Goal: Register for event/course

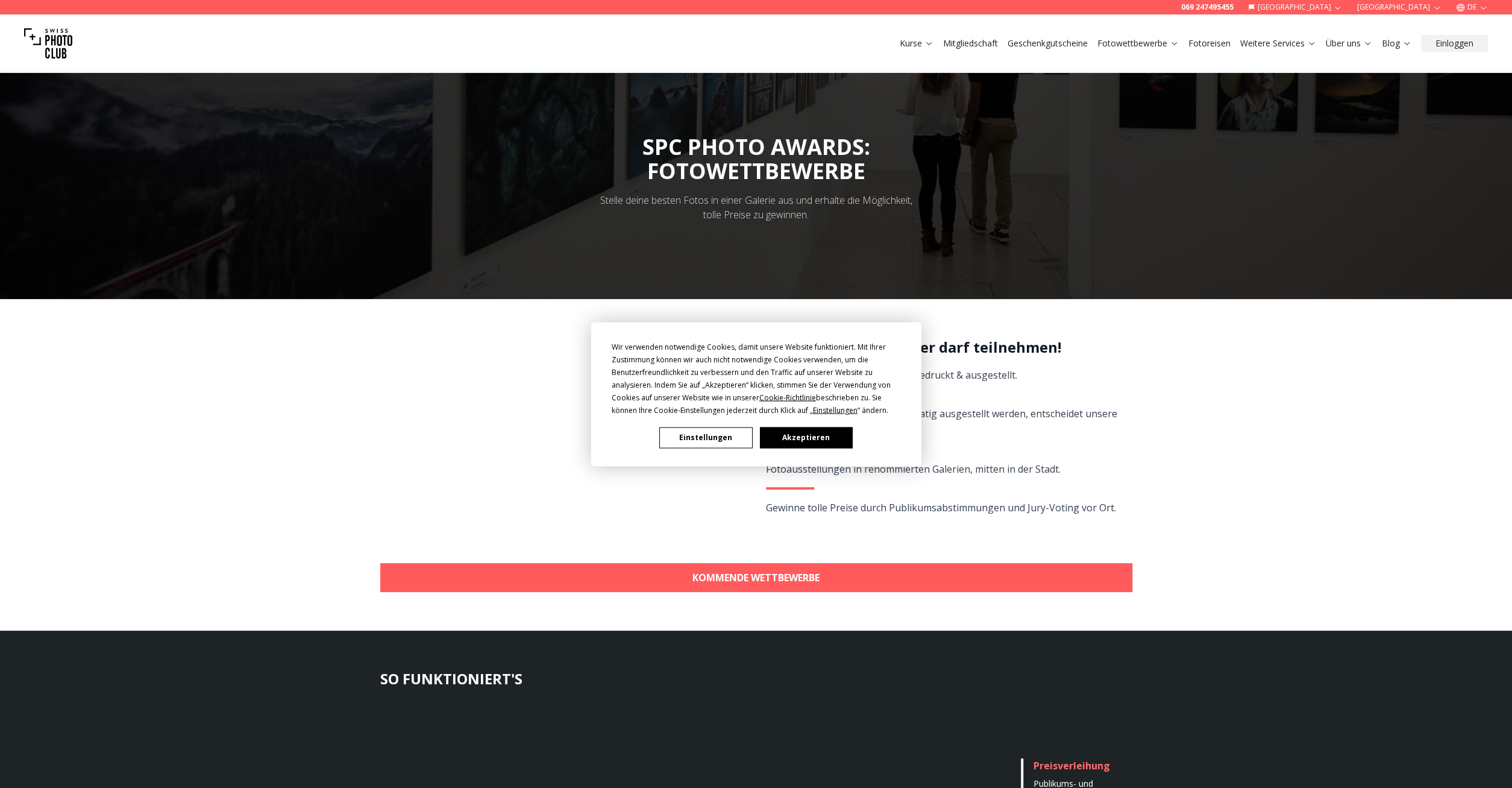
click at [719, 439] on button "Einstellungen" at bounding box center [706, 438] width 93 height 21
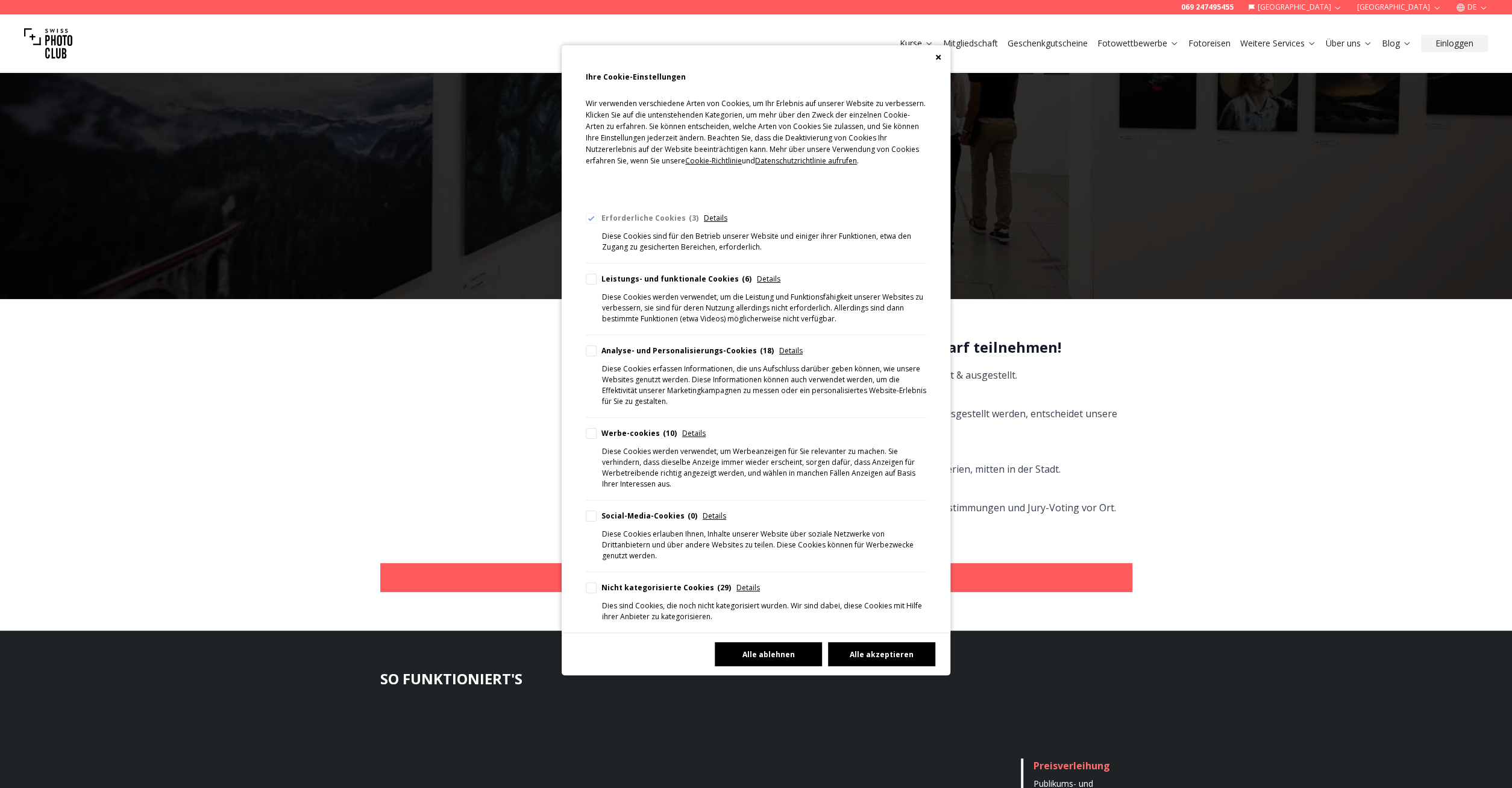
click at [770, 656] on button "Alle ablehnen" at bounding box center [768, 654] width 107 height 24
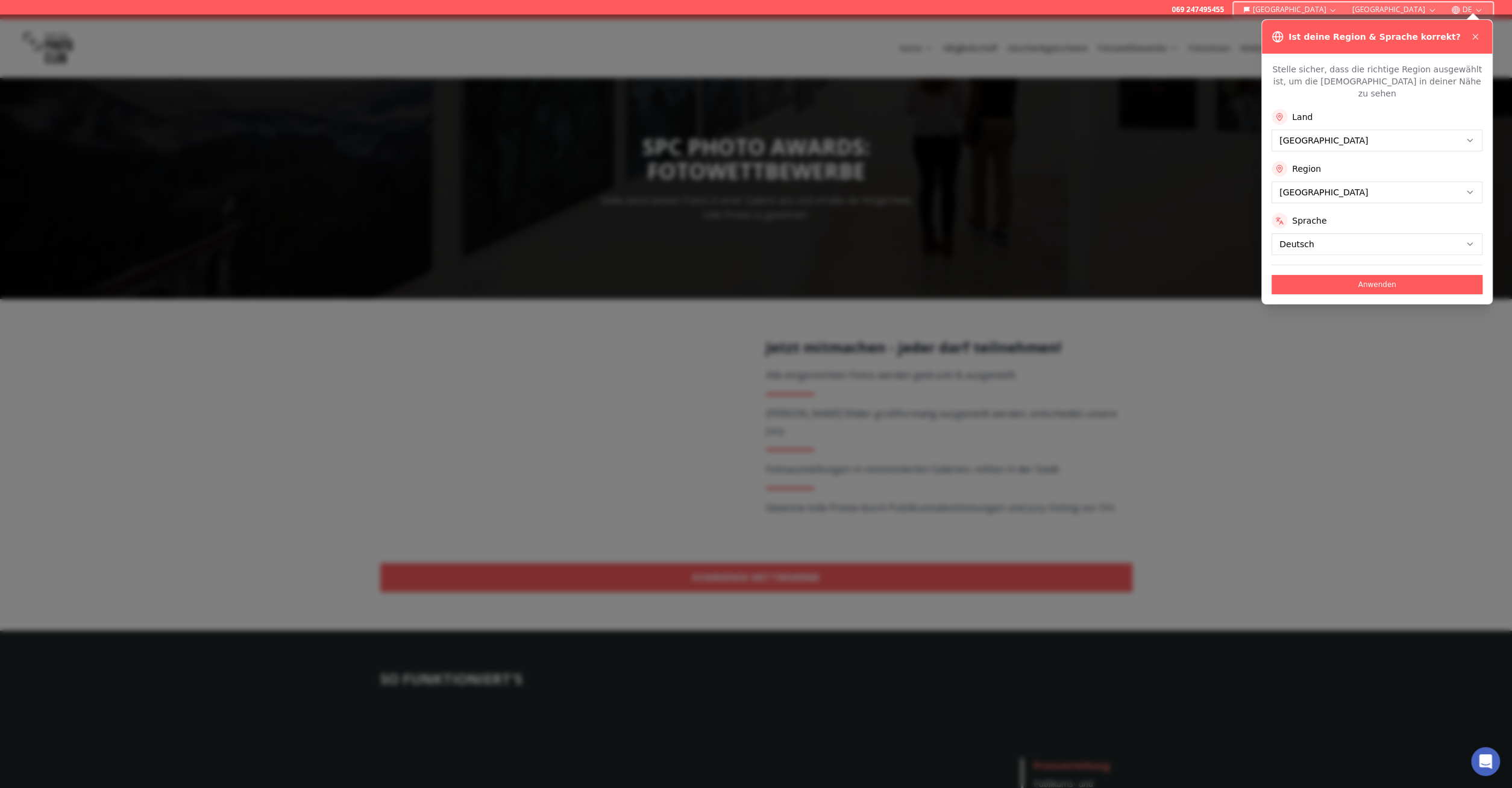
click at [1480, 35] on icon at bounding box center [1476, 37] width 10 height 10
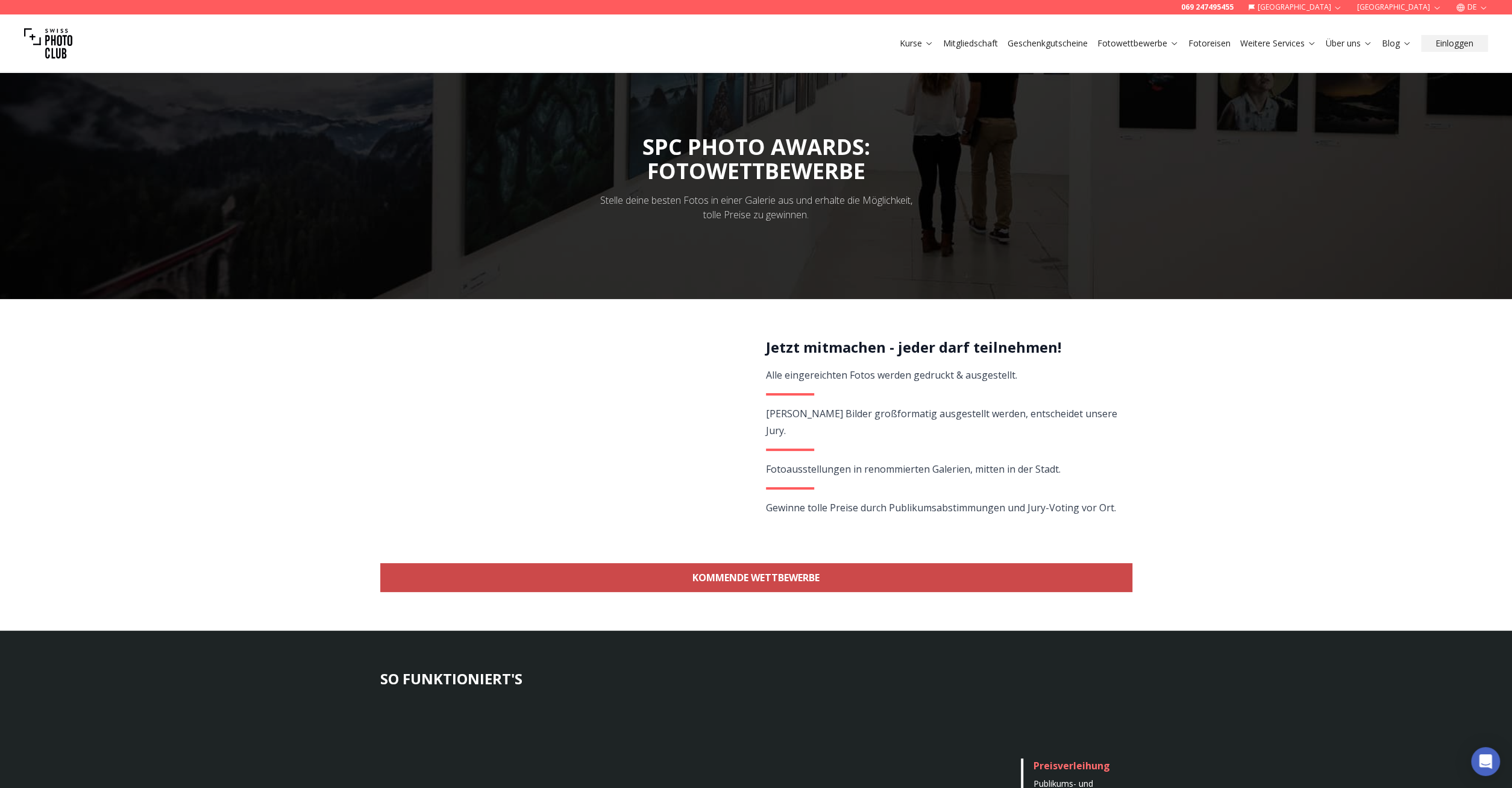
click at [747, 579] on link "KOMMENDE WETTBEWERBE" at bounding box center [756, 577] width 752 height 29
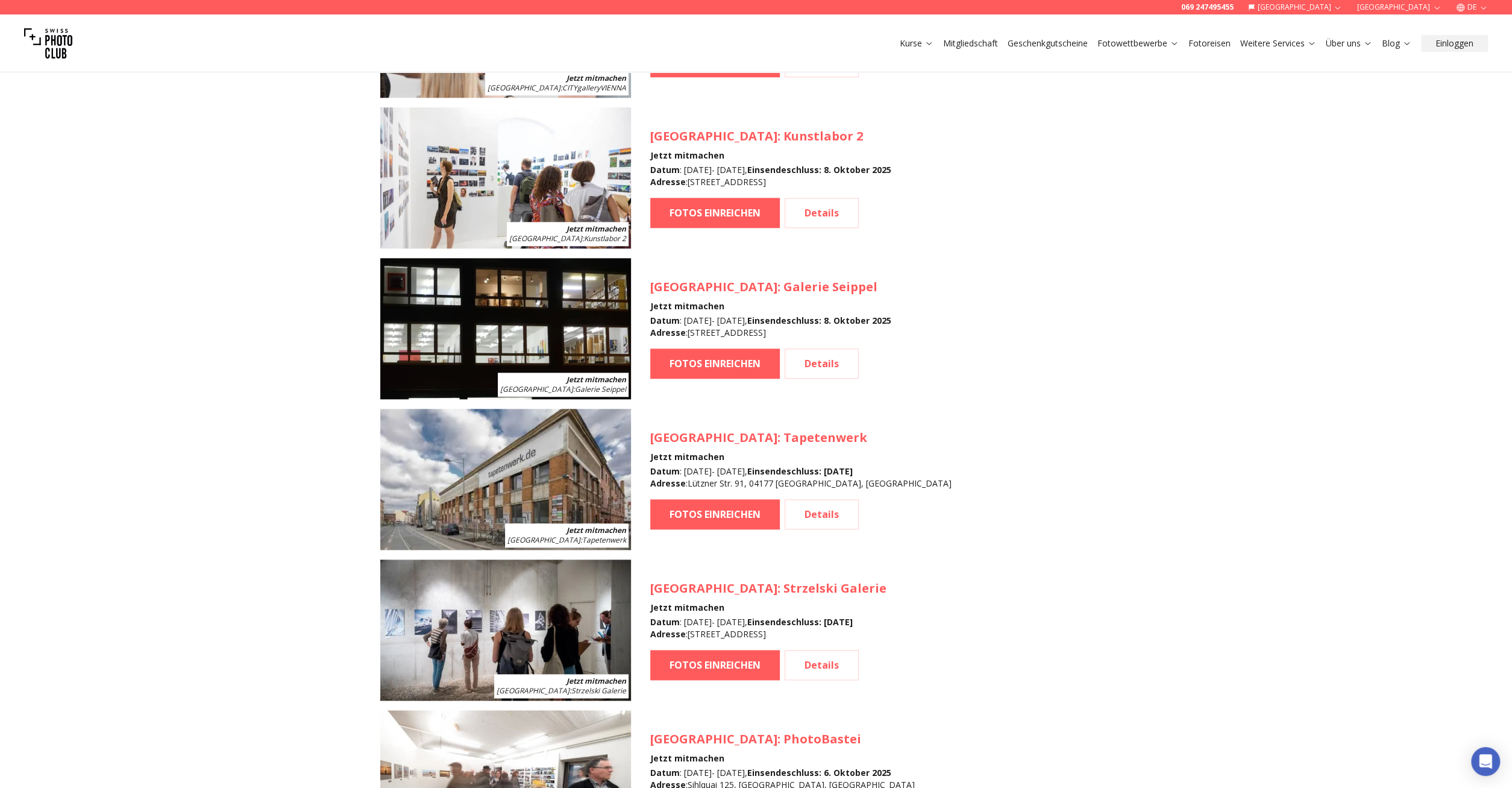
scroll to position [1325, 0]
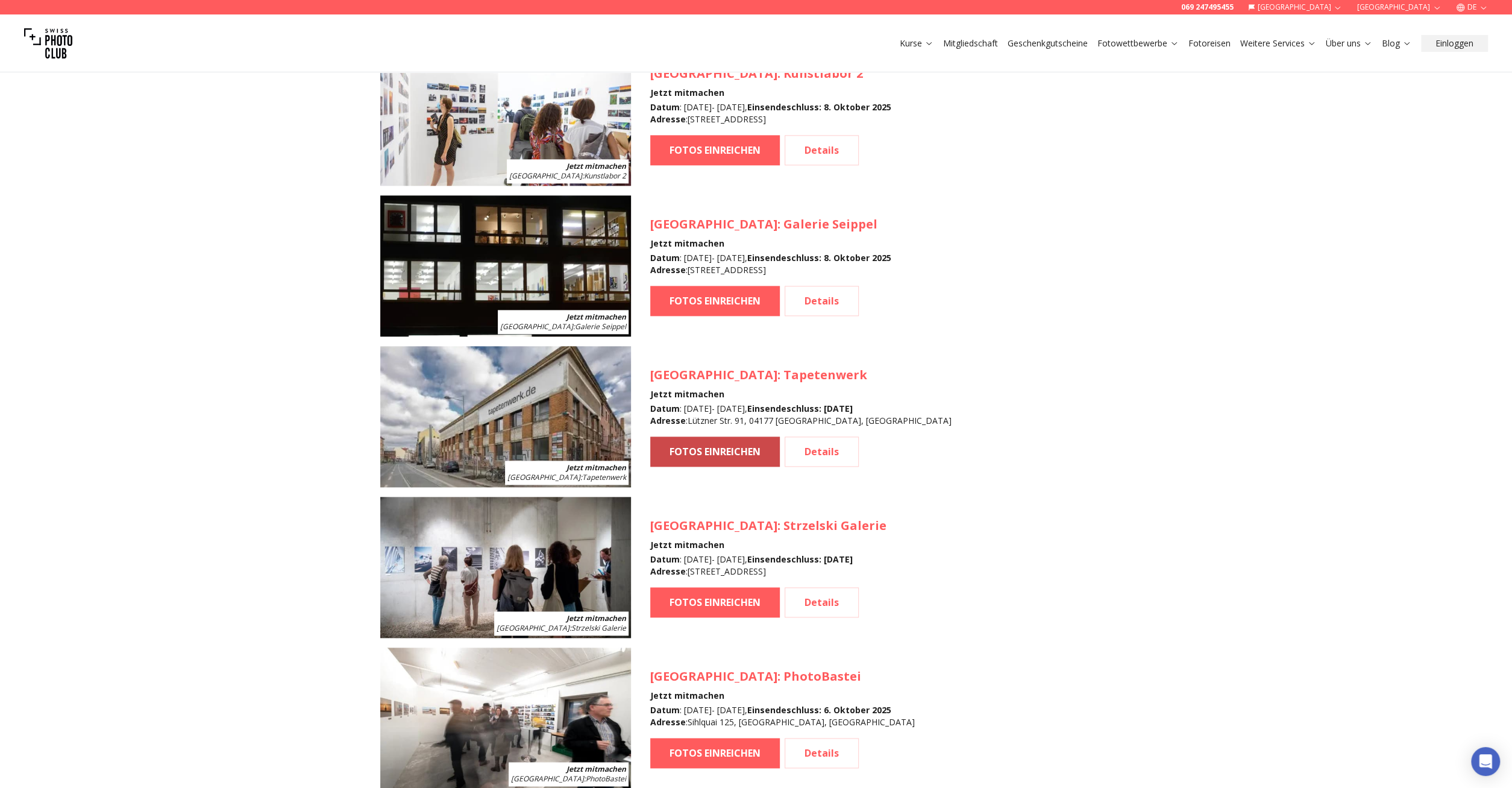
click at [727, 459] on link "FOTOS EINREICHEN" at bounding box center [715, 451] width 130 height 30
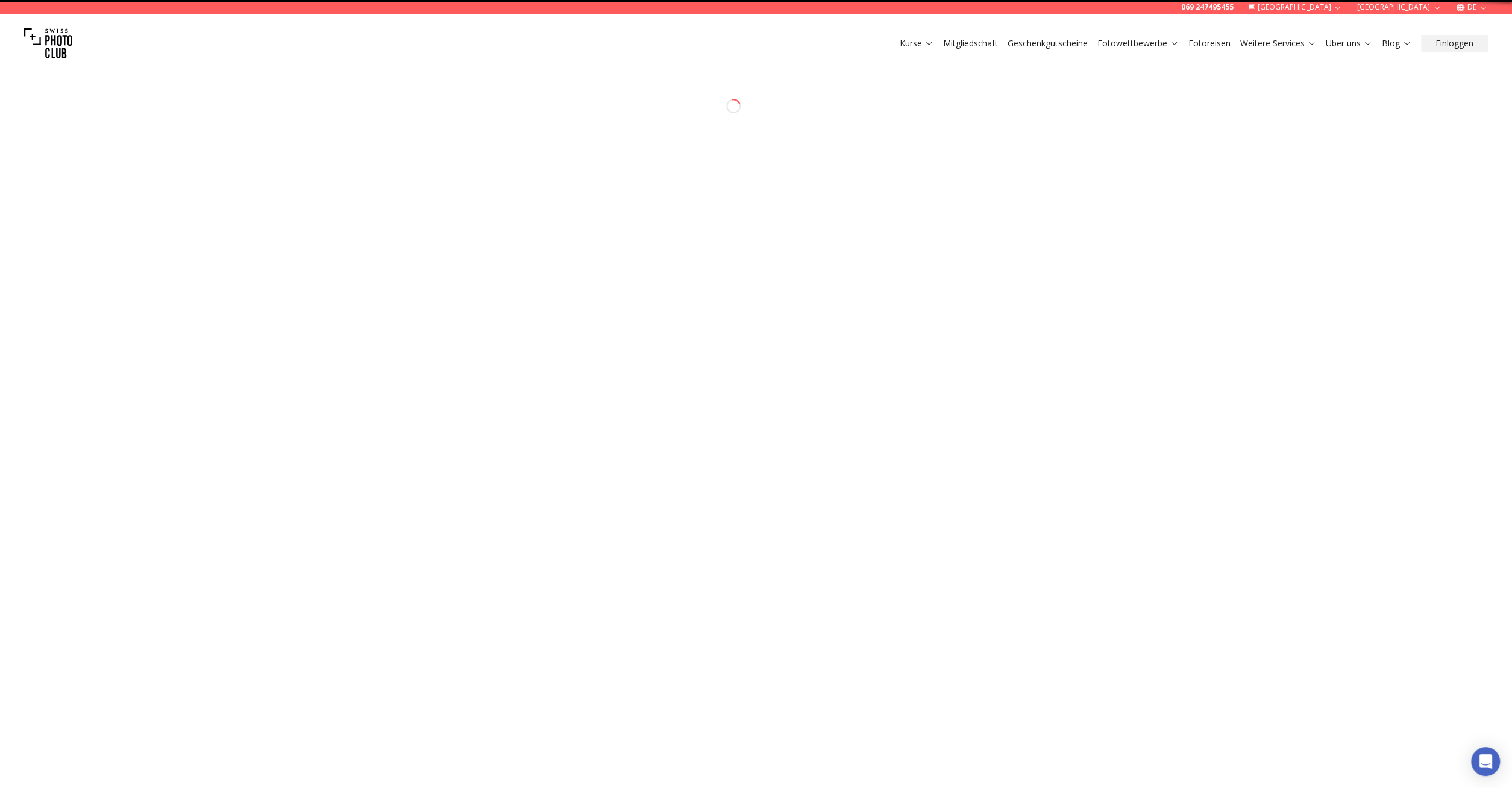
select select "*******"
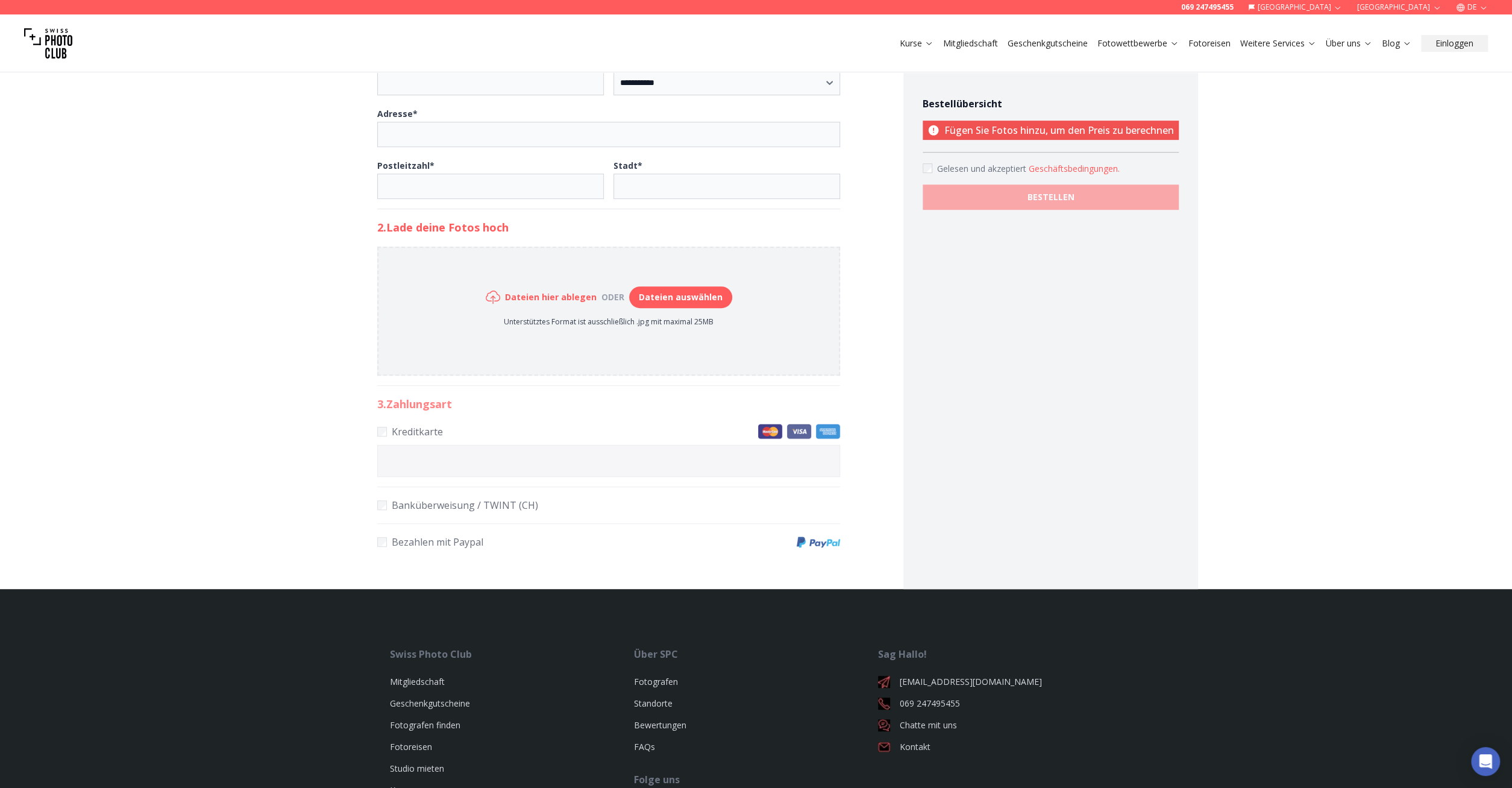
scroll to position [558, 0]
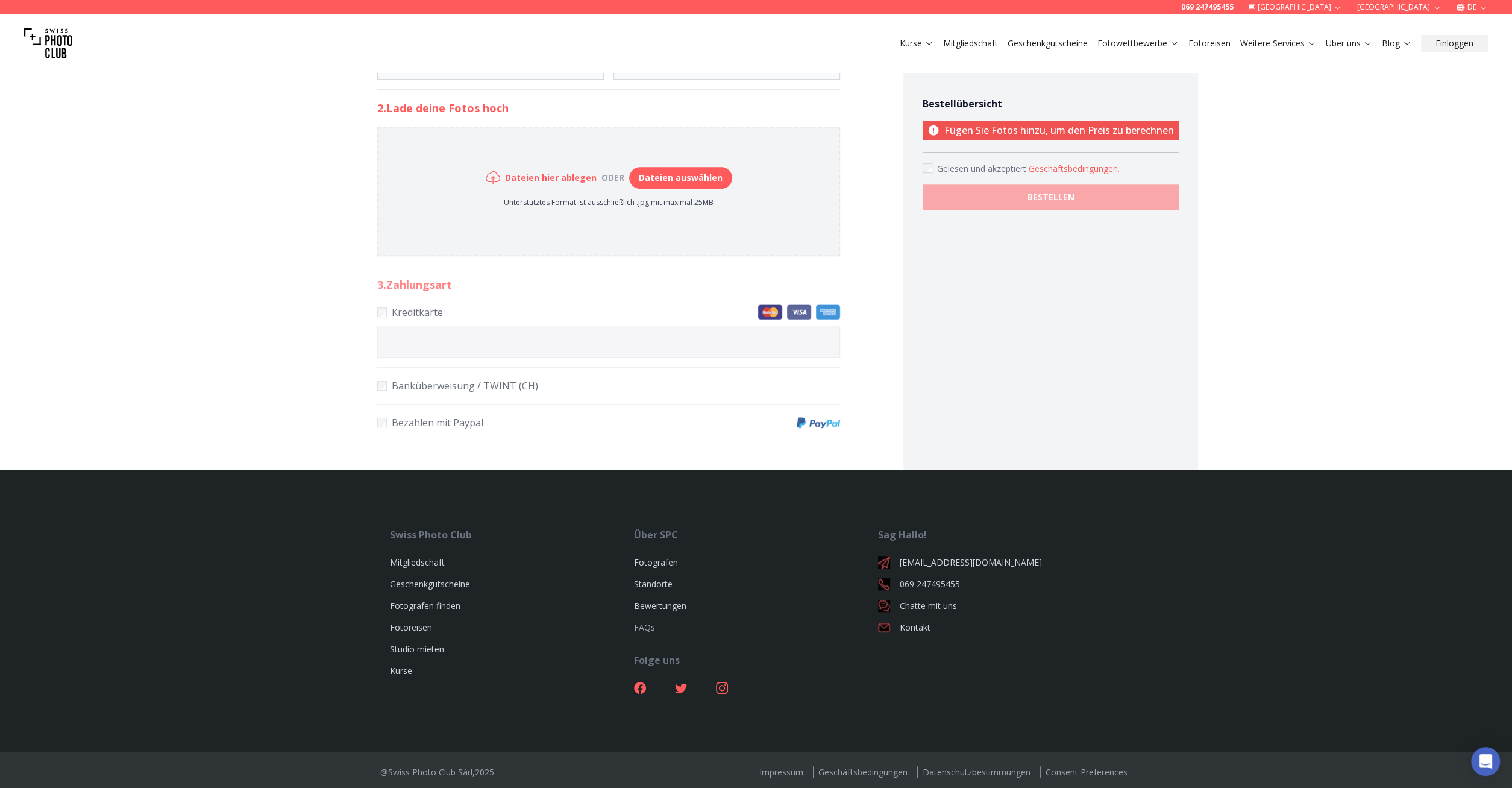
click at [640, 627] on link "FAQs" at bounding box center [644, 627] width 21 height 11
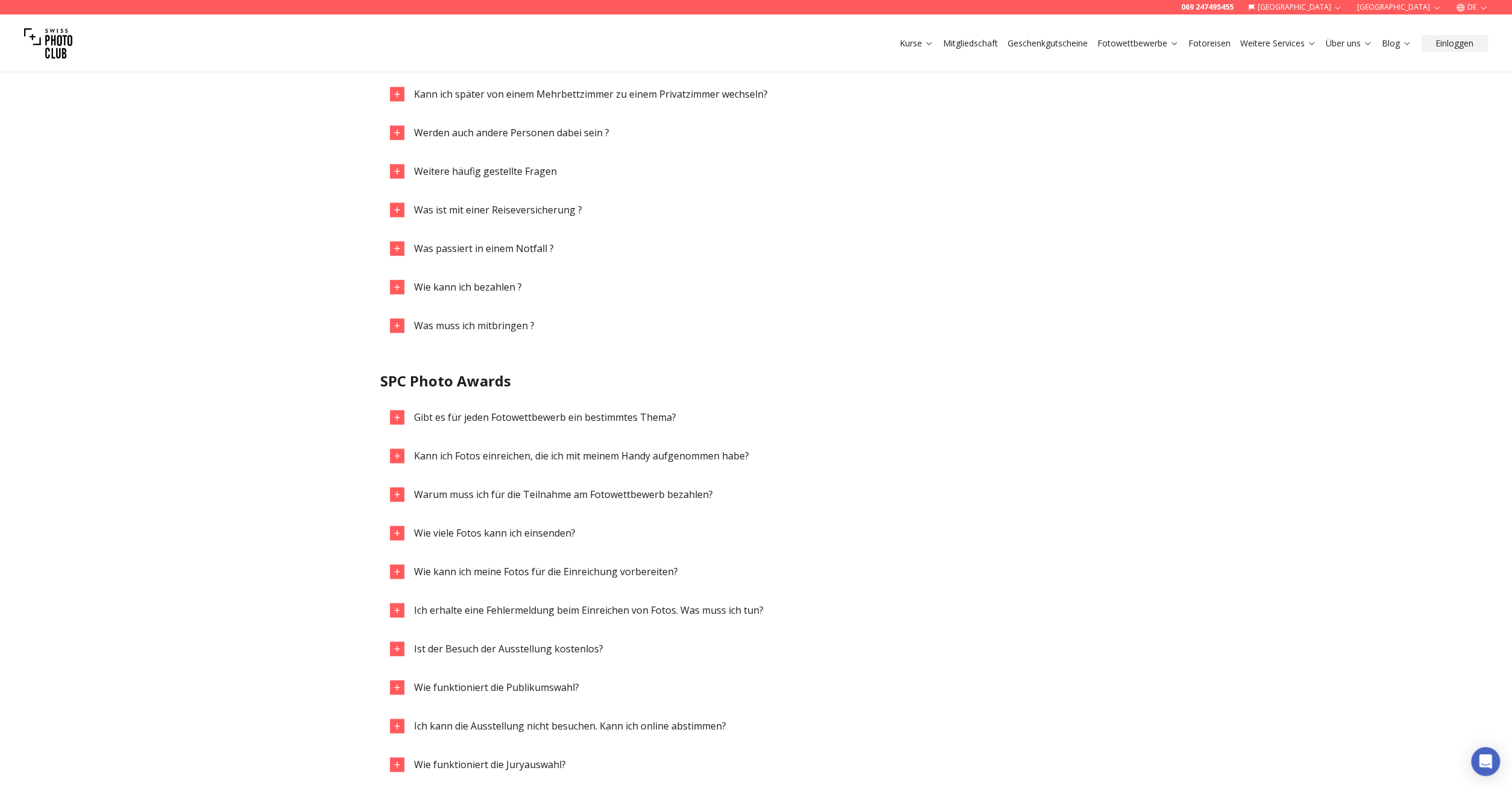
scroll to position [1191, 0]
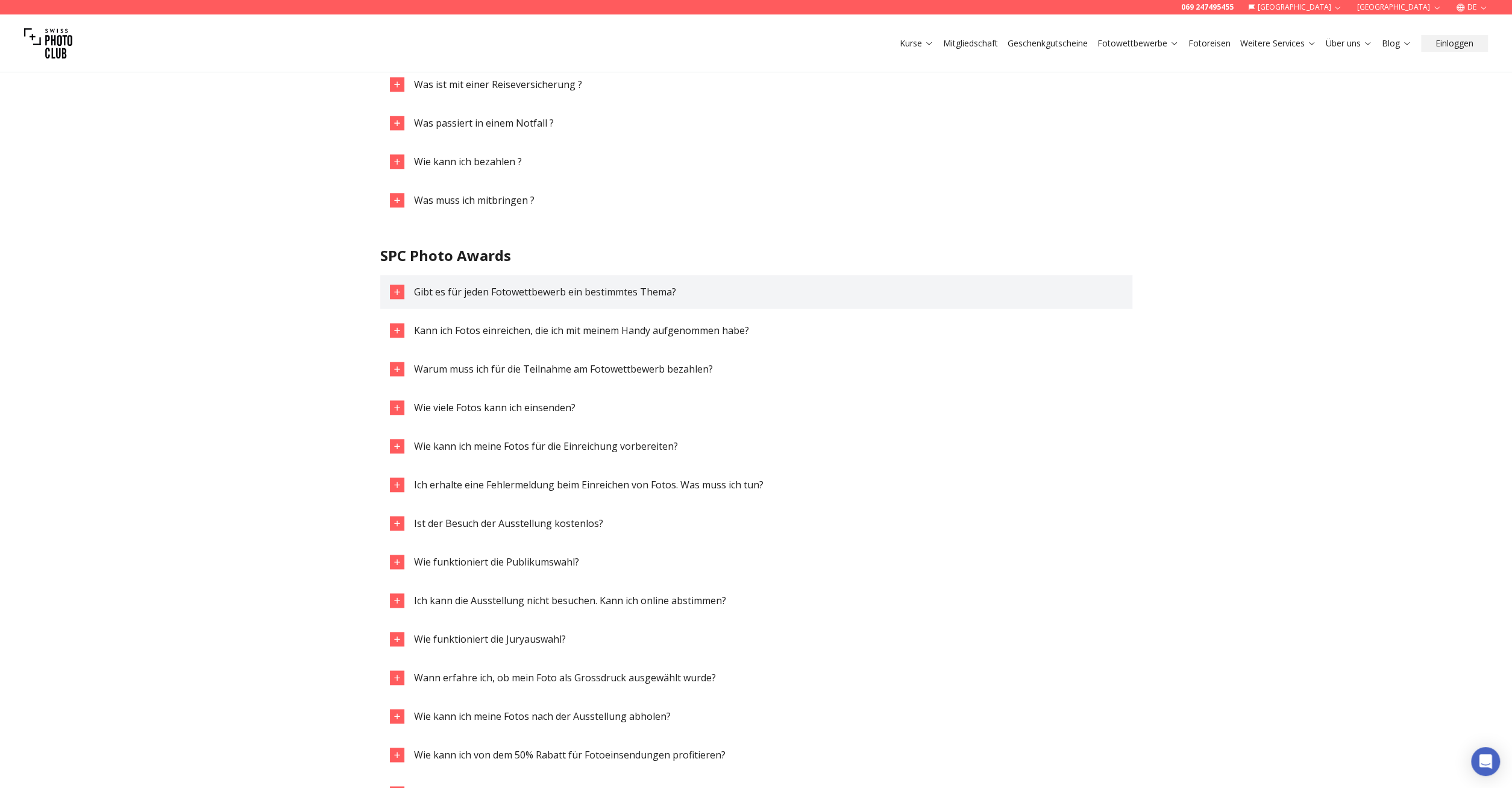
click at [541, 293] on span "Gibt es für jeden Fotowettbewerb ein bestimmtes Thema?" at bounding box center [545, 291] width 262 height 13
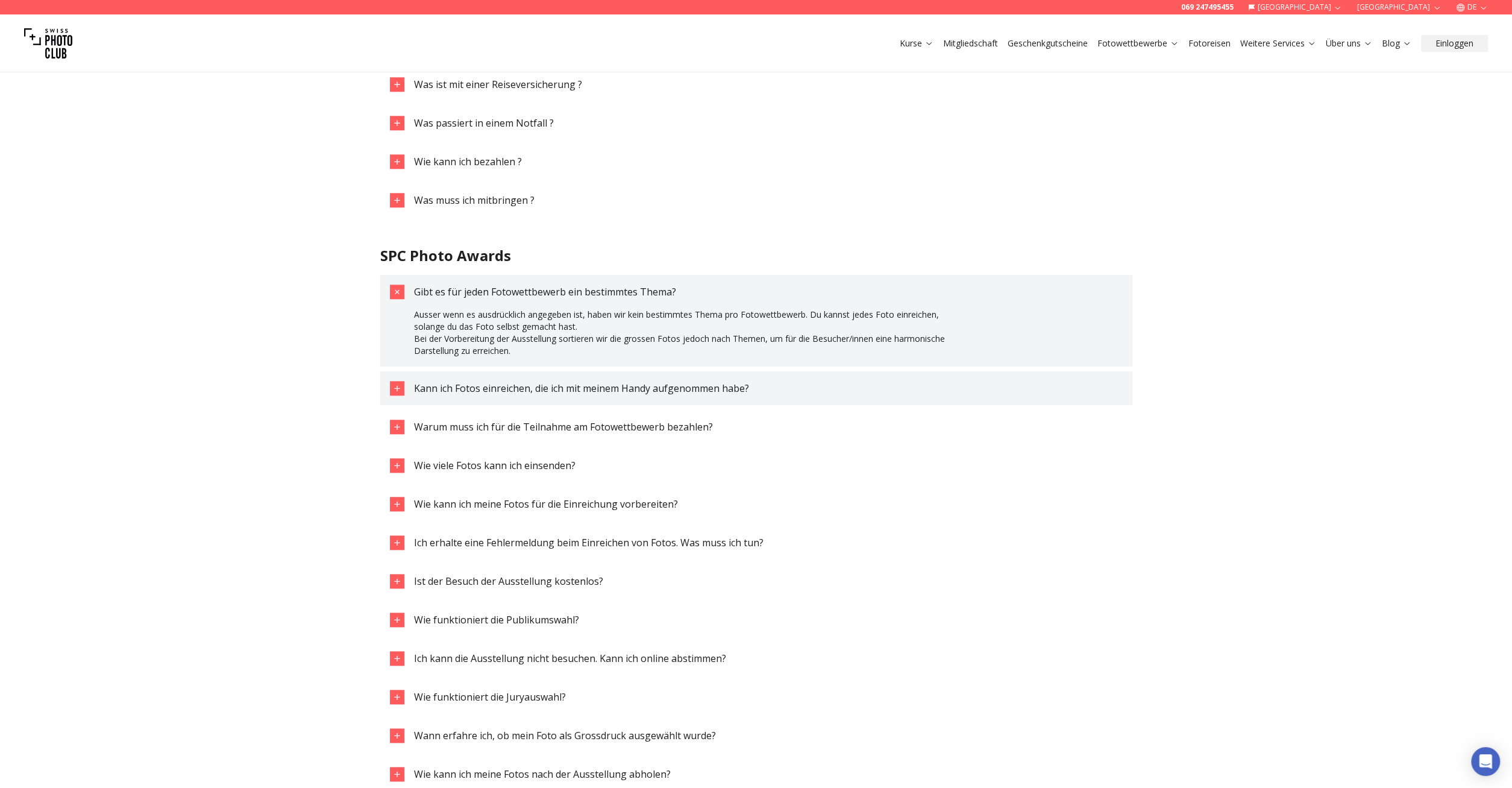
click at [587, 384] on span "Kann ich Fotos einreichen, die ich mit meinem Handy aufgenommen habe?" at bounding box center [581, 388] width 335 height 13
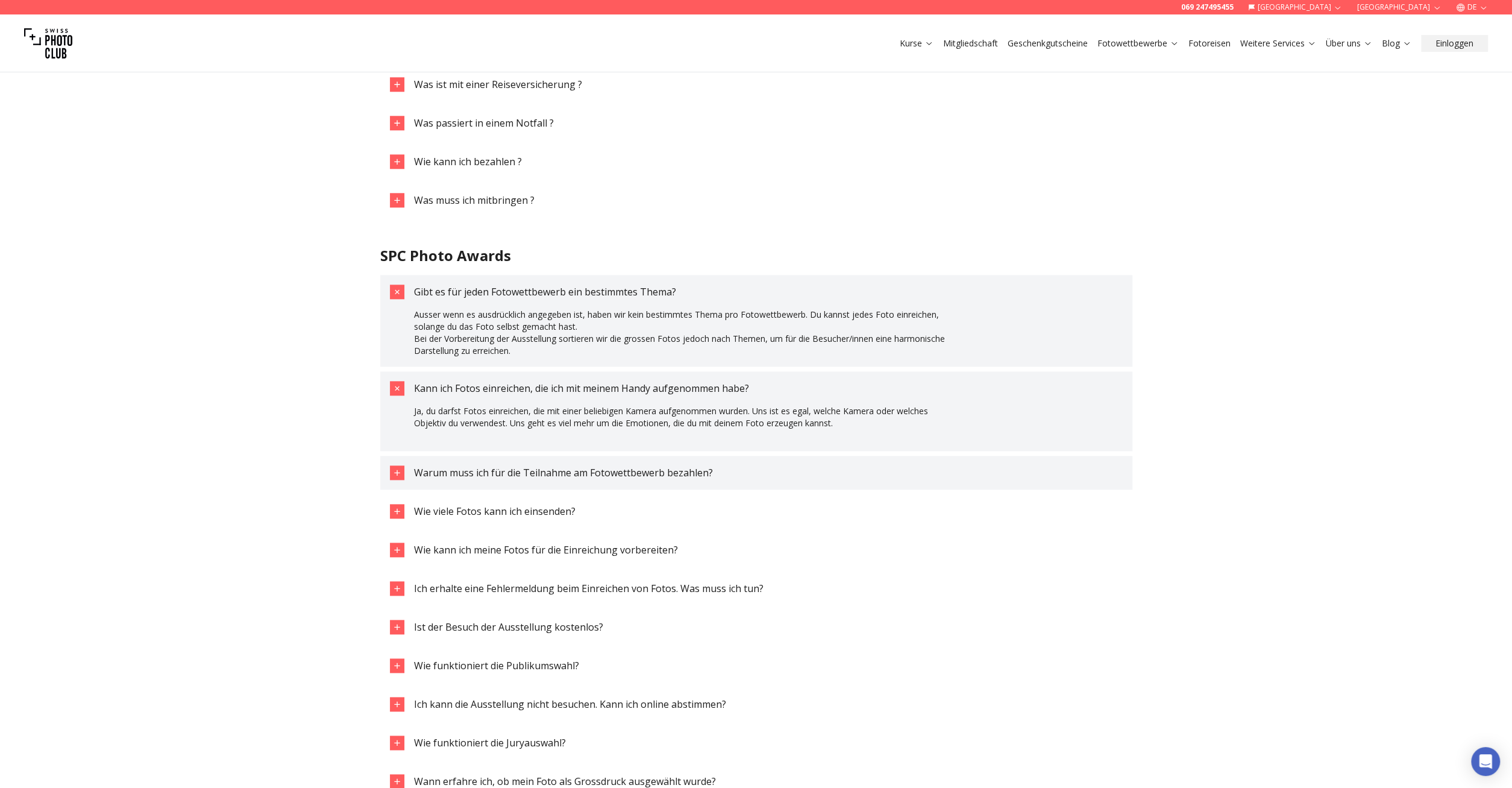
click at [542, 472] on span "Warum muss ich für die Teilnahme am Fotowettbewerb bezahlen?" at bounding box center [563, 472] width 299 height 13
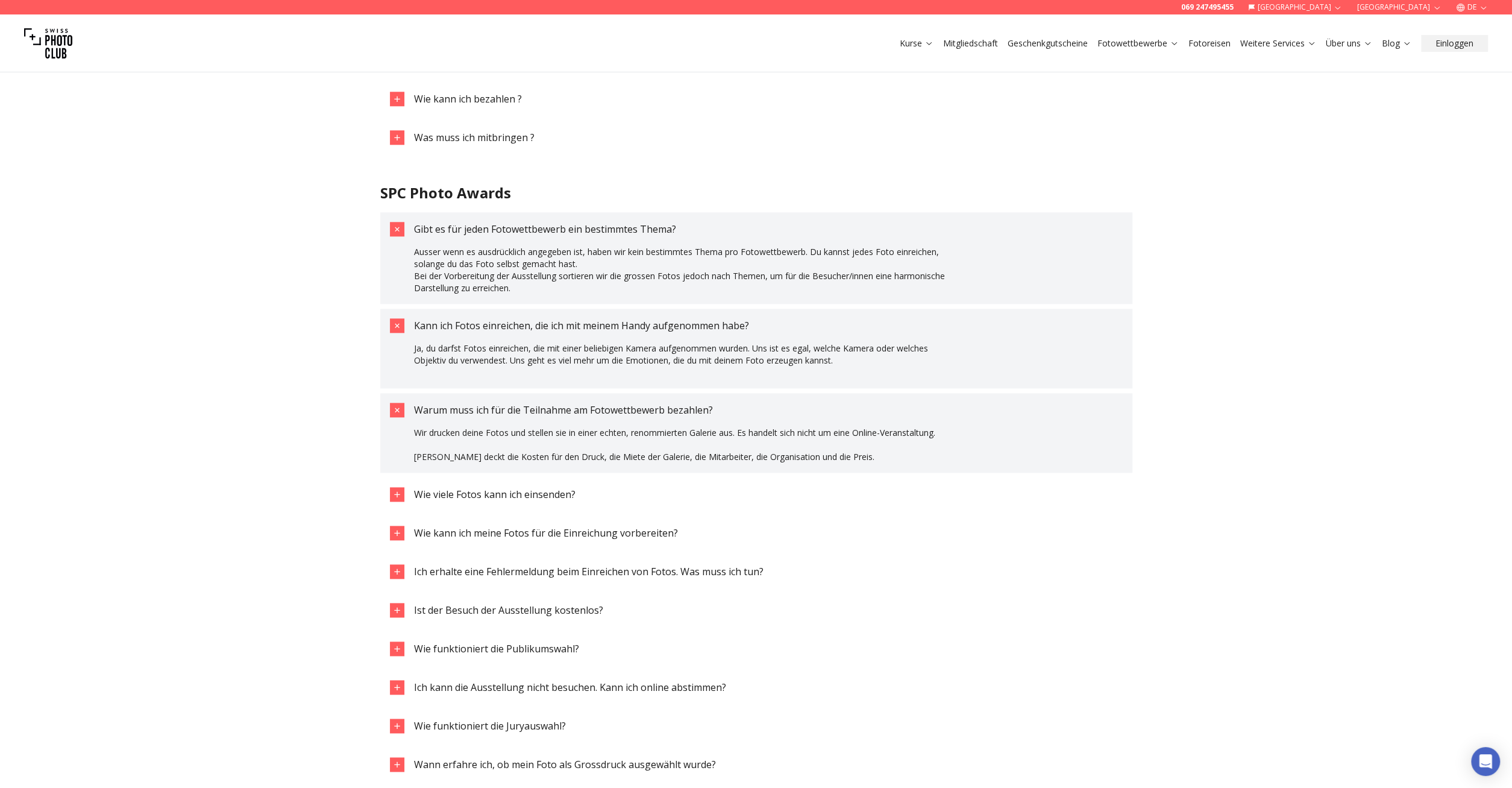
scroll to position [1317, 0]
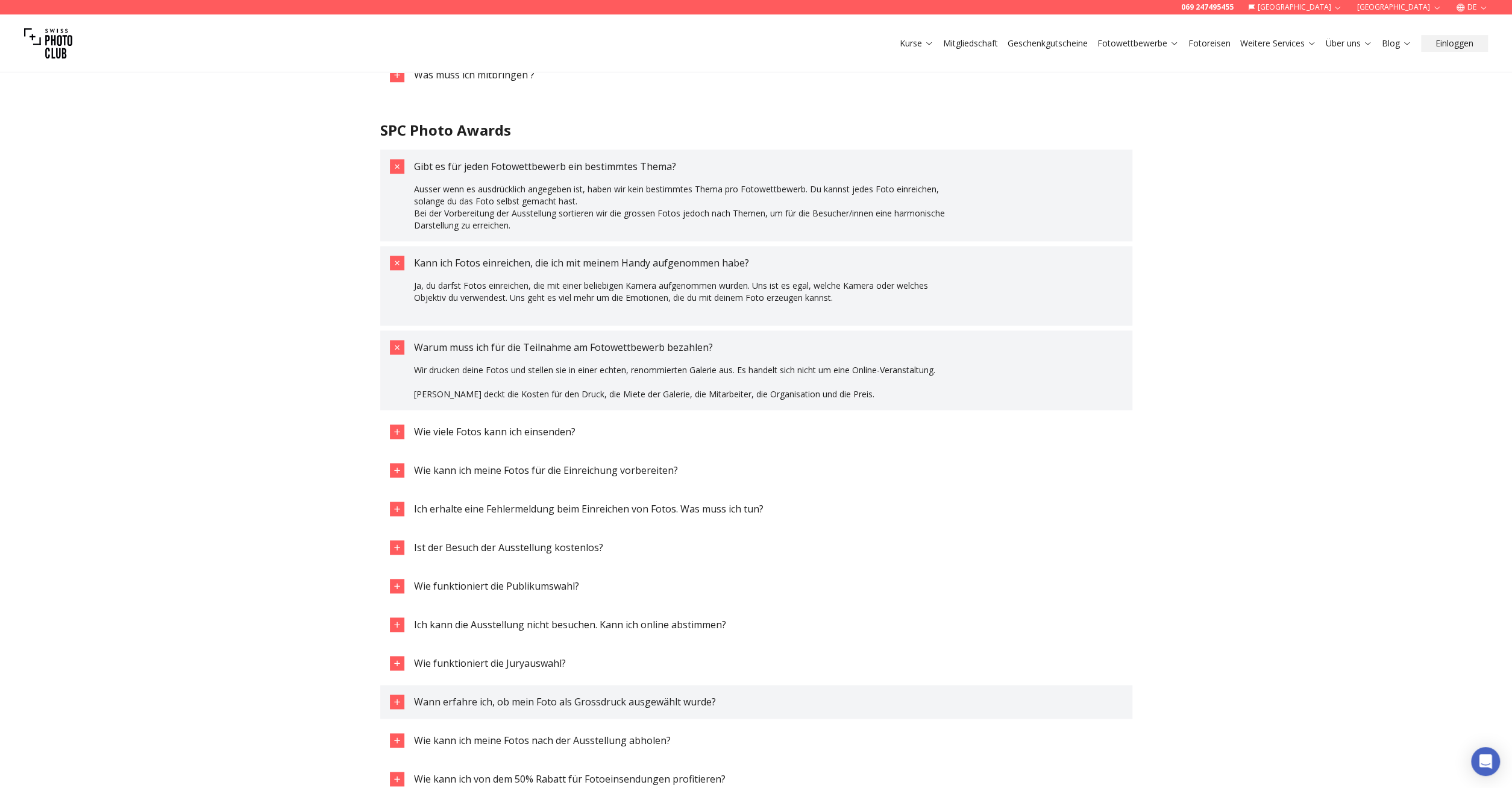
click at [598, 703] on span "Wann erfahre ich, ob mein Foto als Grossdruck ausgewählt wurde?" at bounding box center [565, 702] width 302 height 13
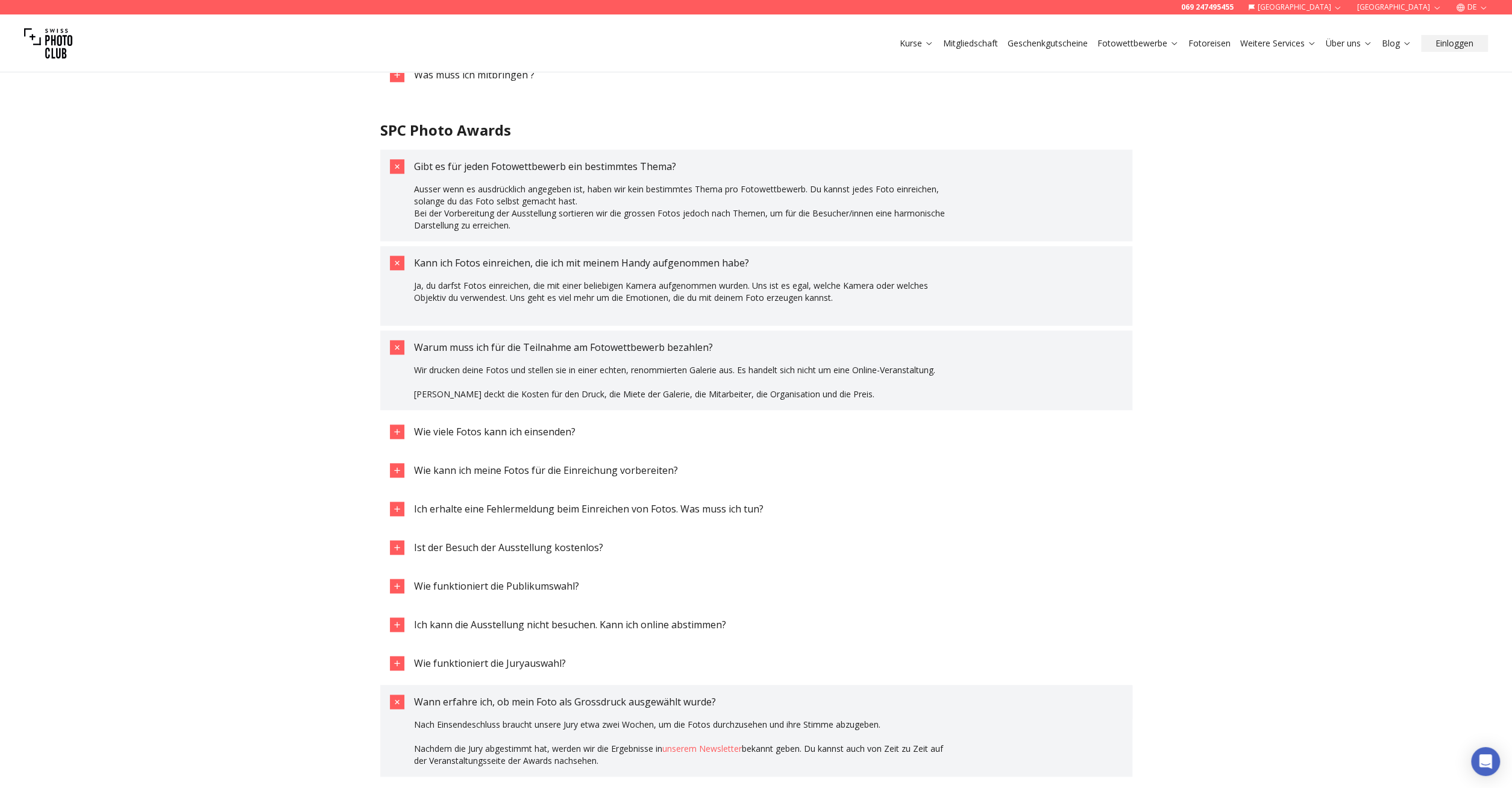
click at [596, 698] on span "Wann erfahre ich, ob mein Foto als Grossdruck ausgewählt wurde?" at bounding box center [565, 702] width 302 height 13
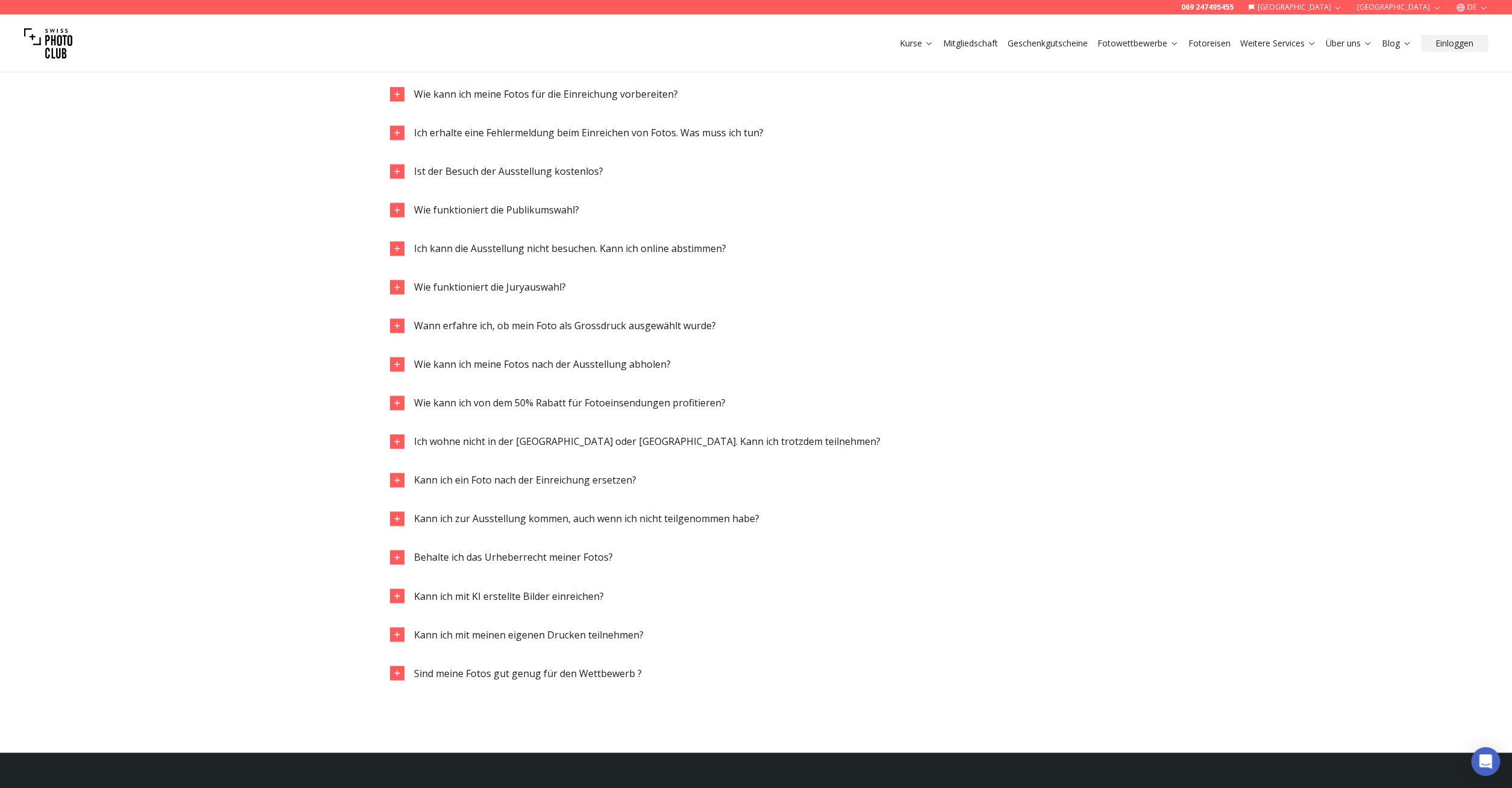
scroll to position [1818, 0]
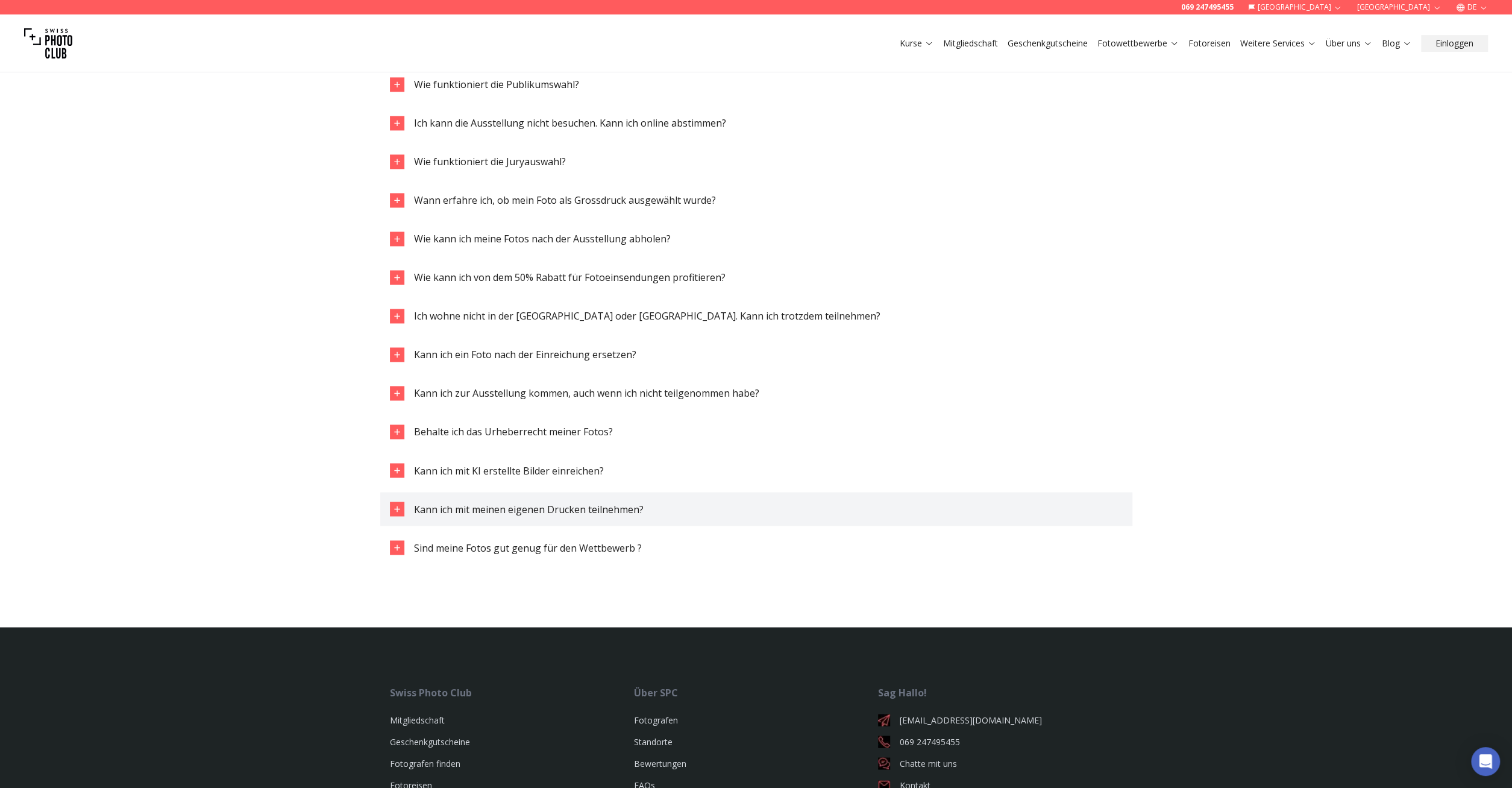
click at [556, 513] on span "Kann ich mit meinen eigenen Drucken teilnehmen?" at bounding box center [529, 509] width 229 height 13
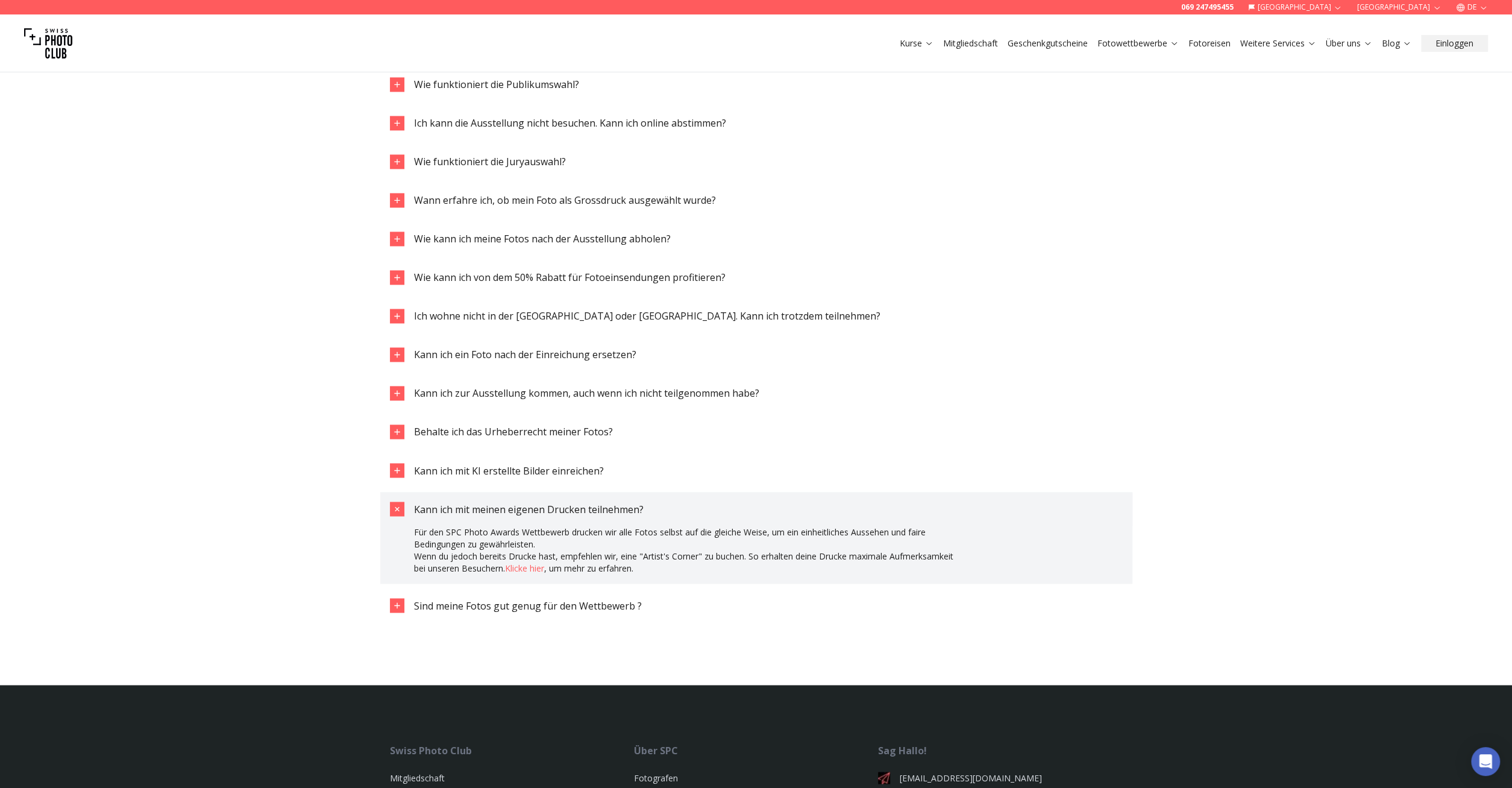
click at [557, 513] on span "Kann ich mit meinen eigenen Drucken teilnehmen?" at bounding box center [529, 509] width 229 height 13
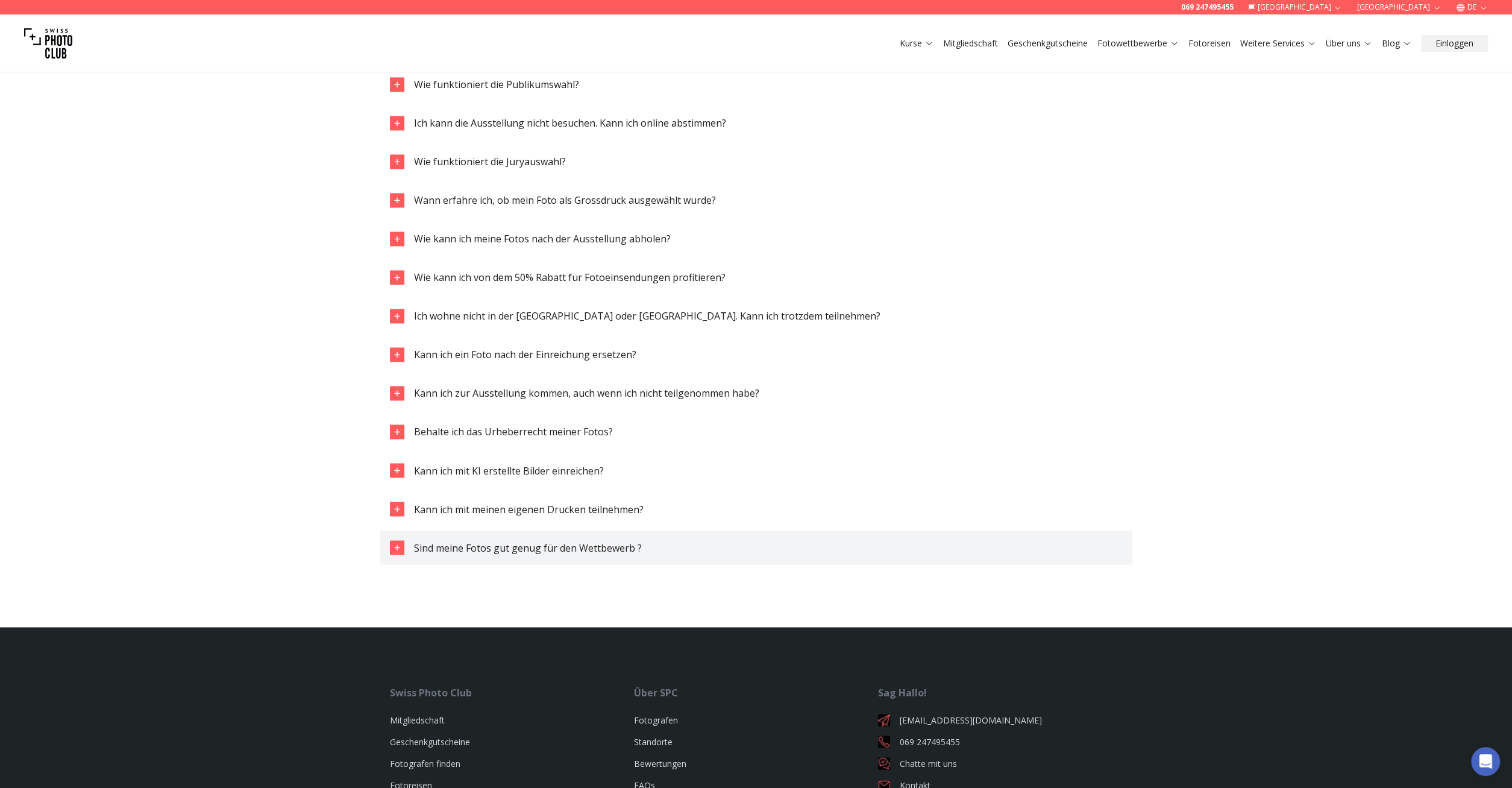
click at [534, 548] on span "Sind meine Fotos gut genug für den Wettbewerb ?" at bounding box center [528, 547] width 228 height 13
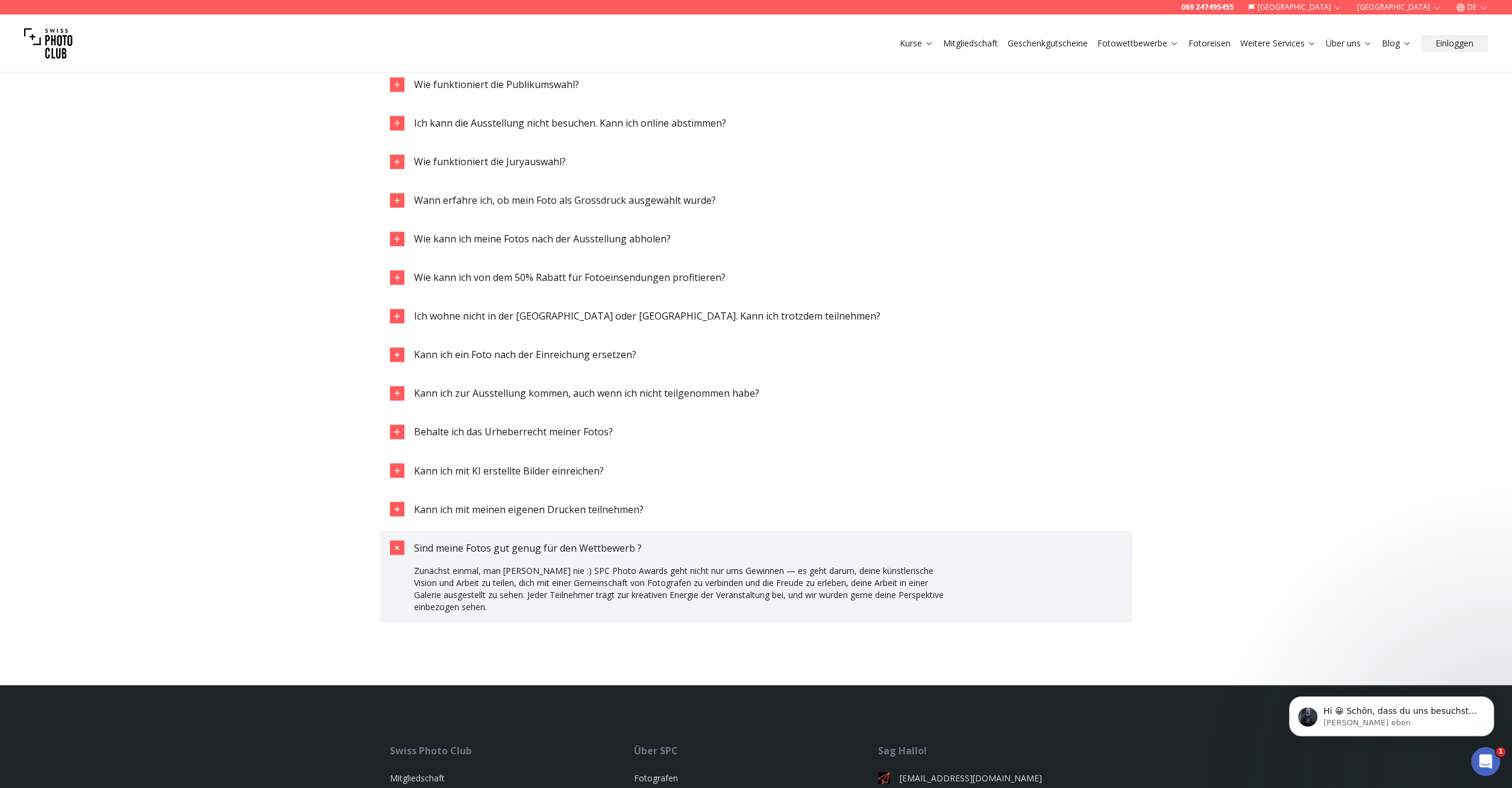
scroll to position [0, 0]
click at [536, 87] on span "Wie funktioniert die Publikumswahl?" at bounding box center [496, 84] width 165 height 13
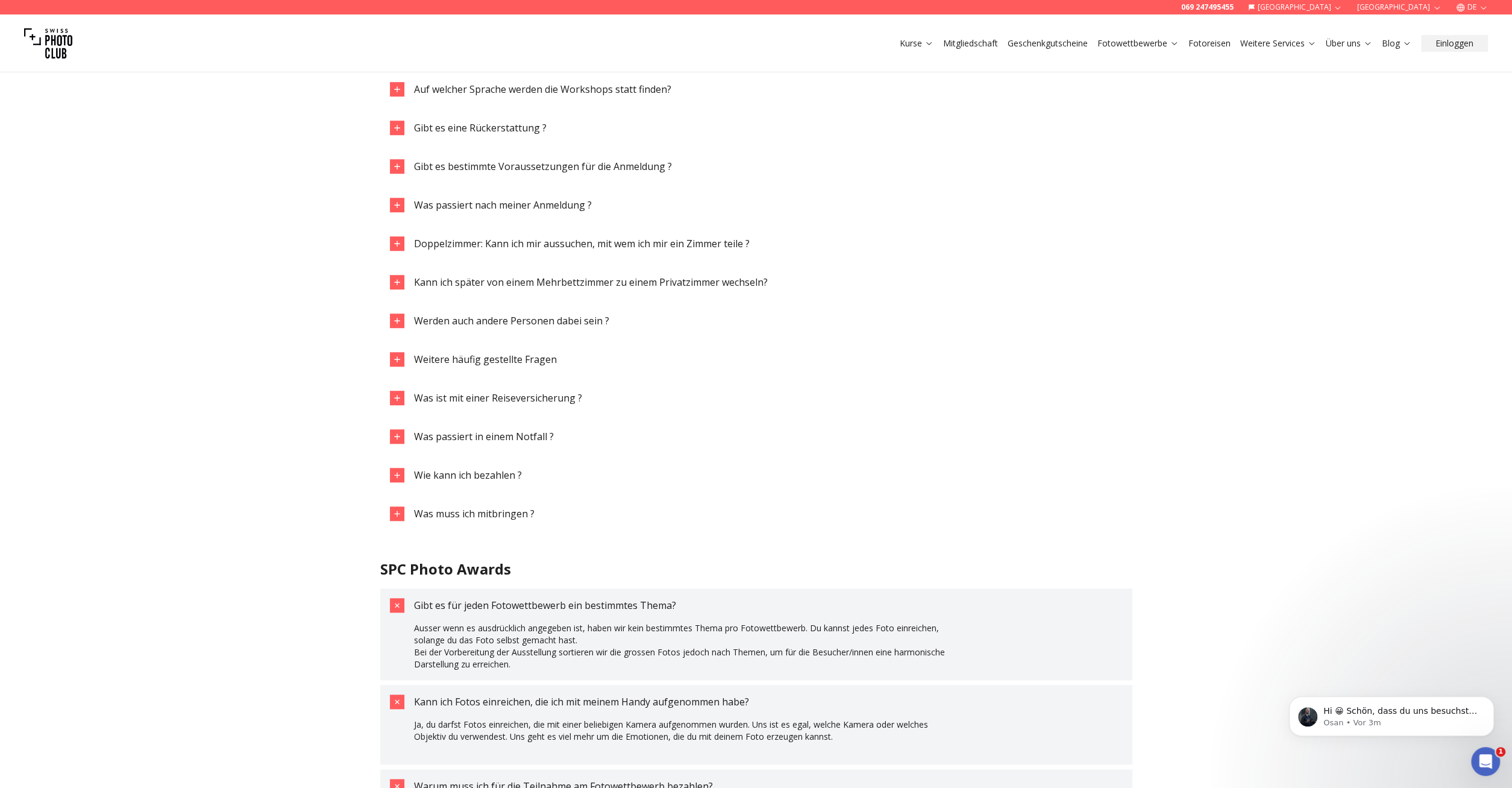
scroll to position [1254, 0]
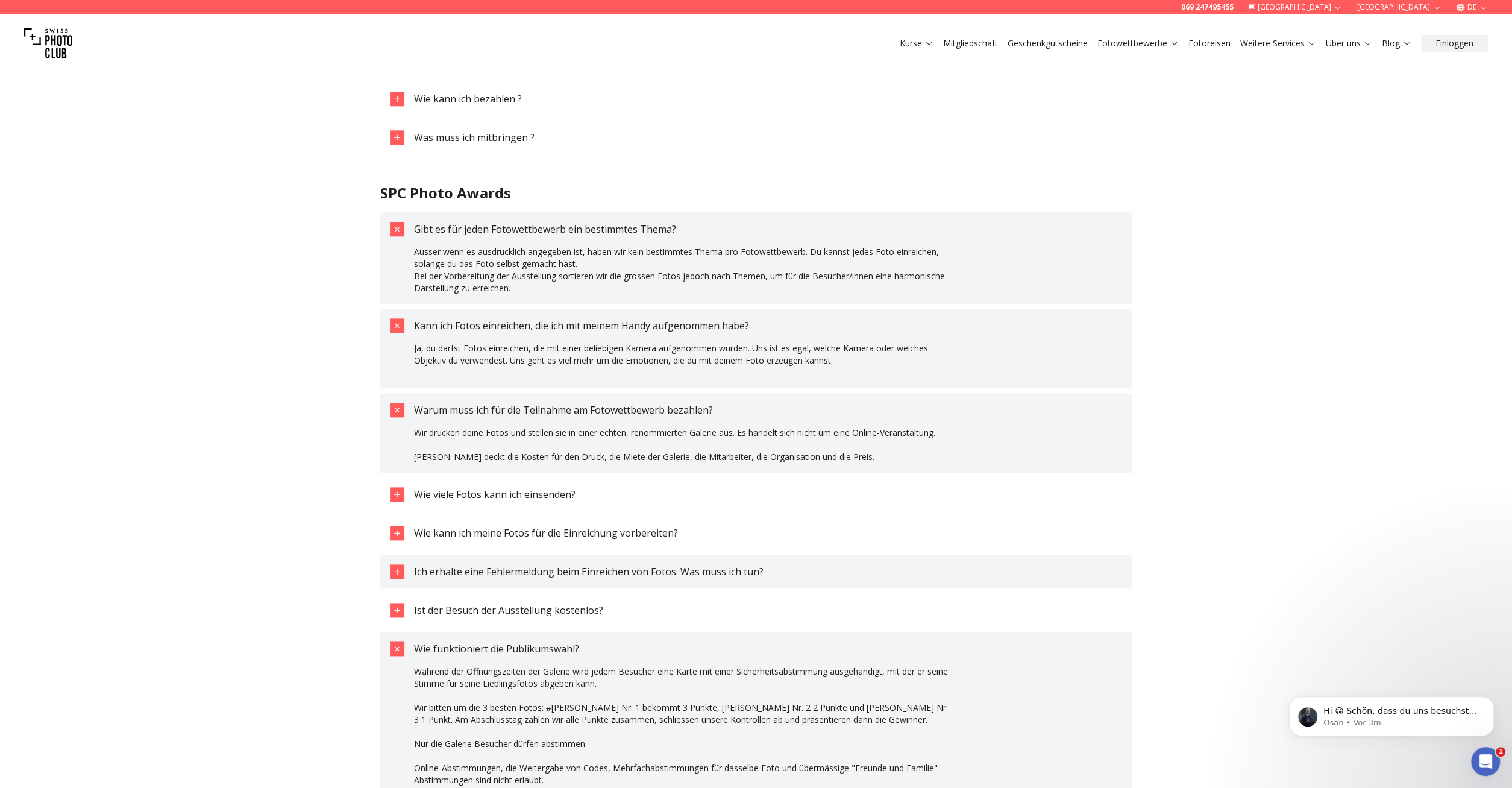
click at [534, 572] on span "Ich erhalte eine Fehlermeldung beim Einreichen von Fotos. Was muss ich tun?" at bounding box center [588, 572] width 350 height 13
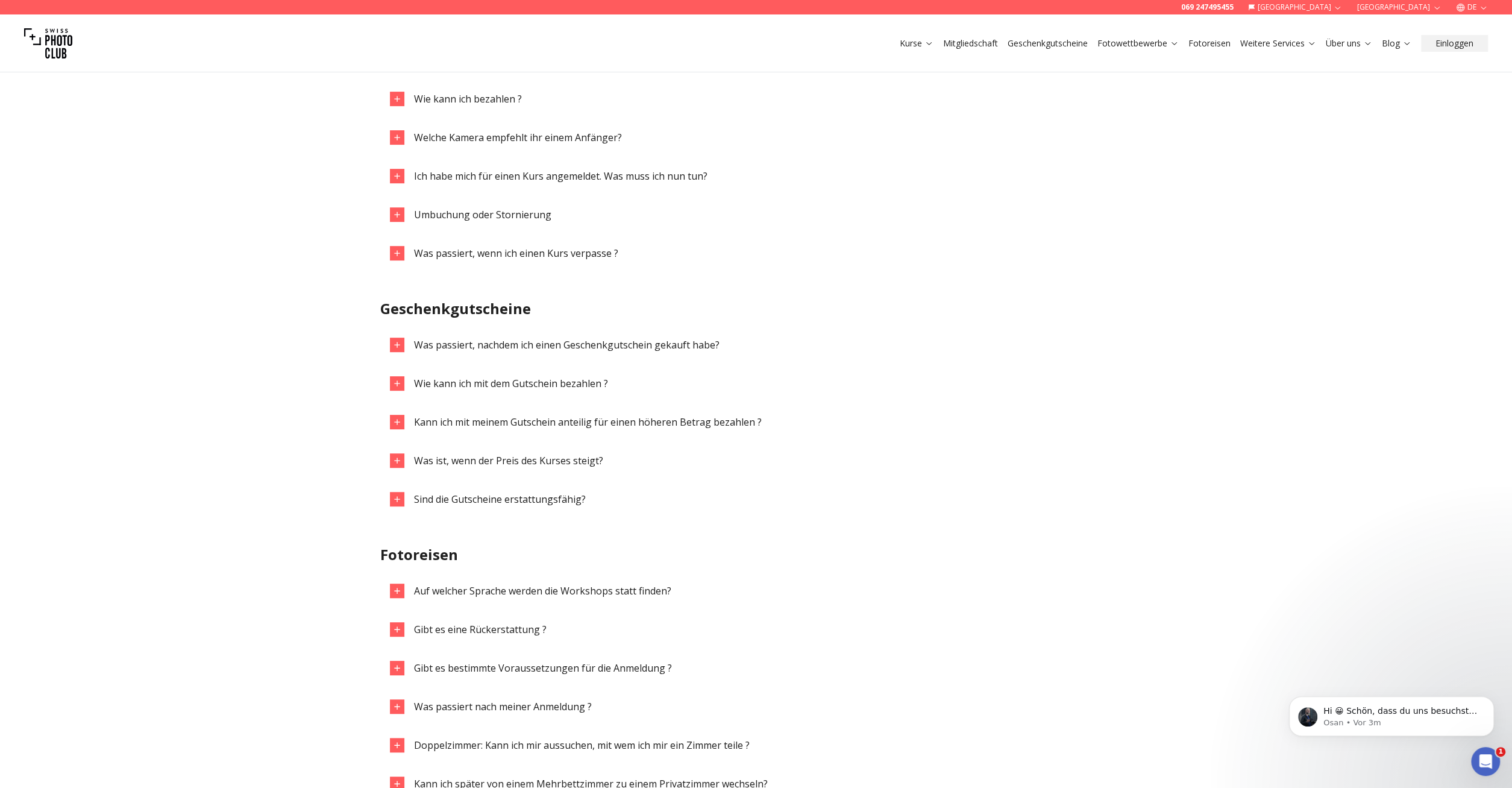
scroll to position [0, 0]
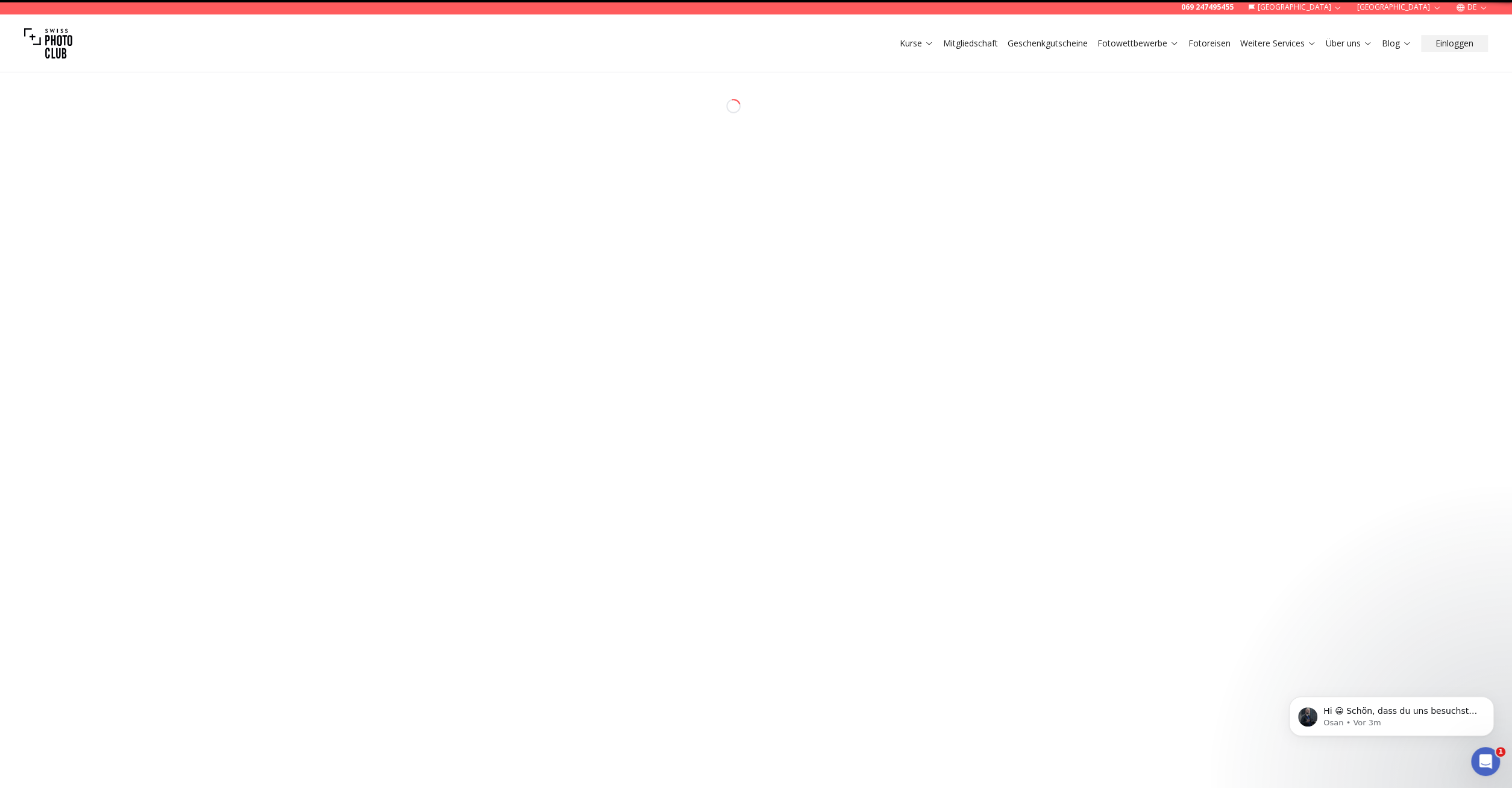
select select "*******"
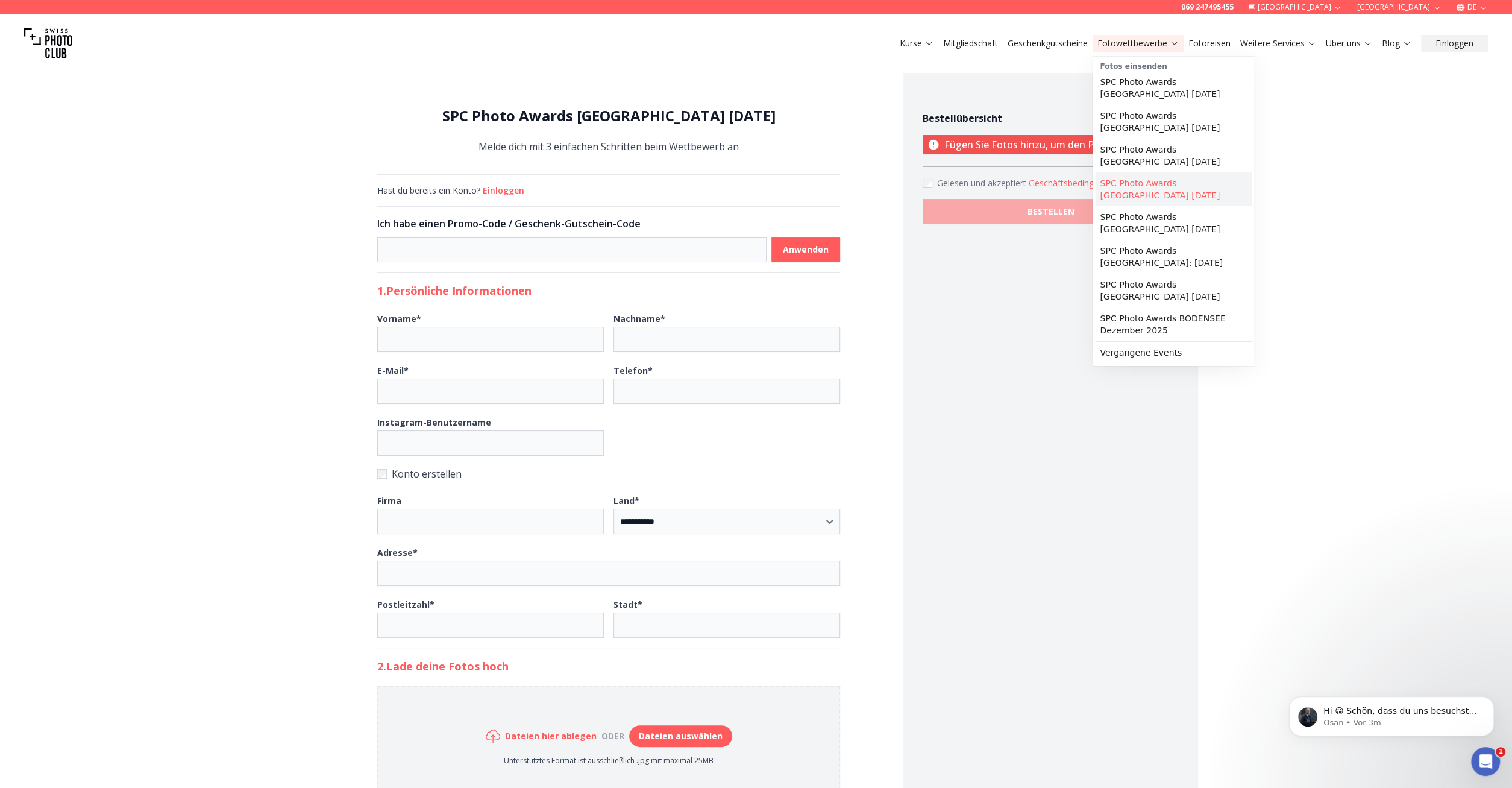
click at [1204, 179] on link "SPC Photo Awards [GEOGRAPHIC_DATA] [DATE]" at bounding box center [1174, 190] width 157 height 34
